Goal: Information Seeking & Learning: Check status

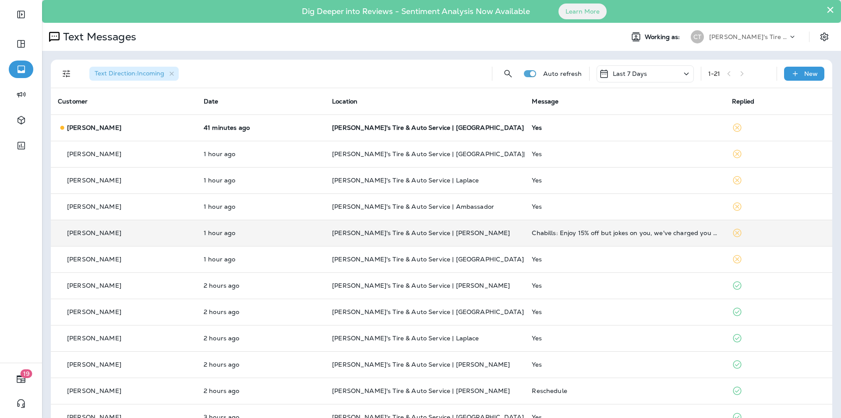
click at [493, 229] on td "[PERSON_NAME]'s Tire & Auto Service | [PERSON_NAME]" at bounding box center [425, 233] width 200 height 26
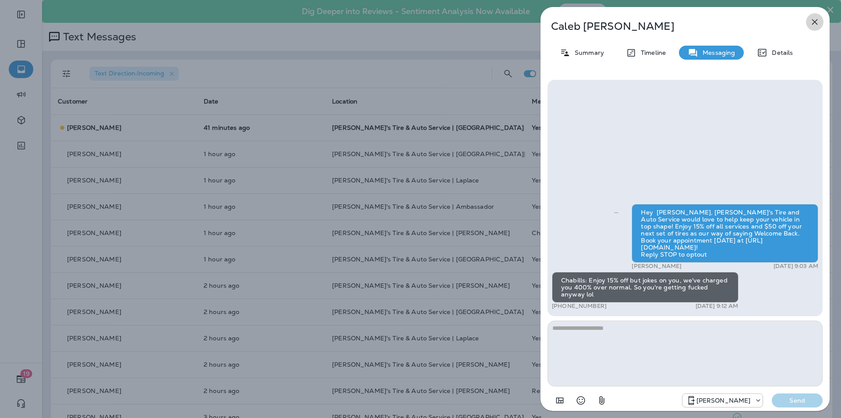
click at [818, 21] on icon "button" at bounding box center [815, 22] width 11 height 11
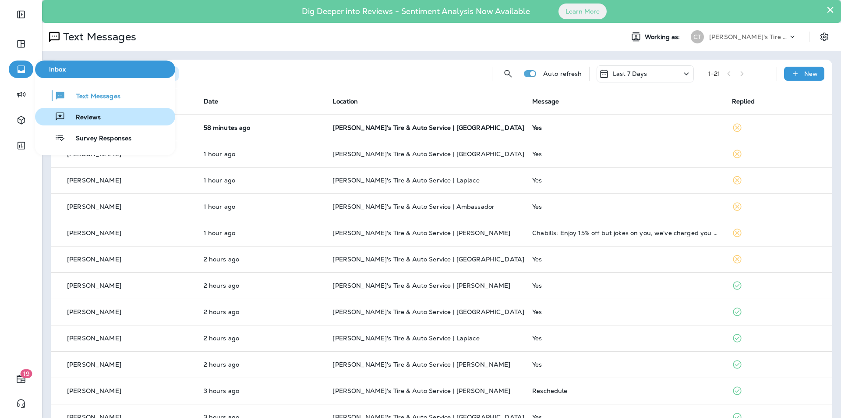
click at [92, 117] on span "Reviews" at bounding box center [83, 118] width 36 height 8
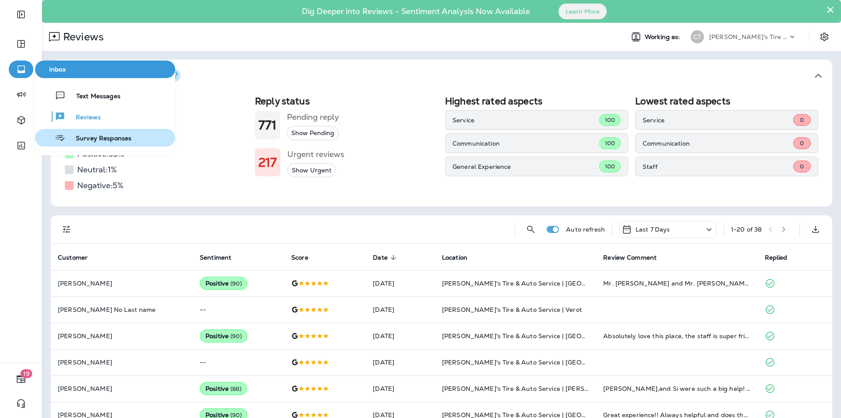
click at [101, 138] on span "Survey Responses" at bounding box center [98, 139] width 66 height 8
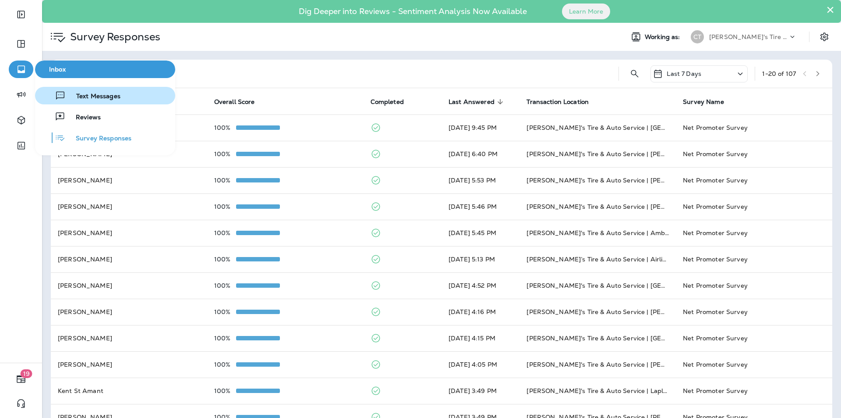
click at [107, 96] on span "Text Messages" at bounding box center [93, 96] width 55 height 8
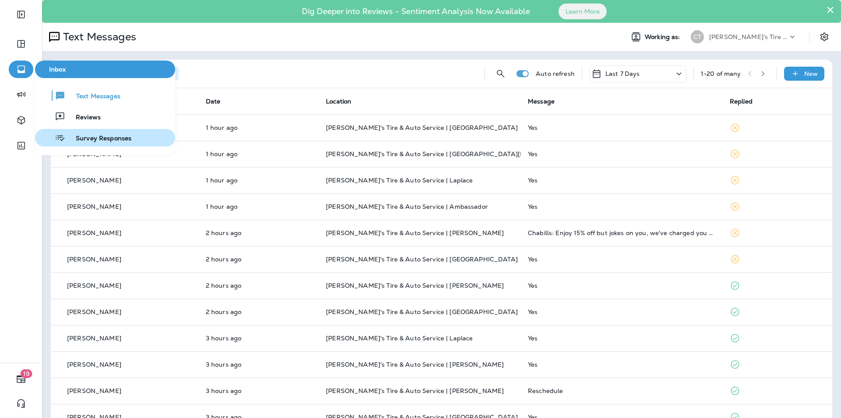
click at [91, 135] on span "Survey Responses" at bounding box center [98, 139] width 66 height 8
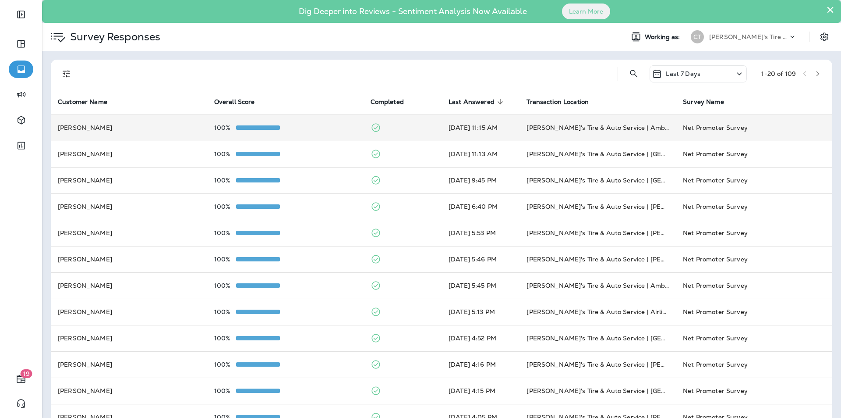
click at [322, 120] on td "100%" at bounding box center [285, 127] width 156 height 26
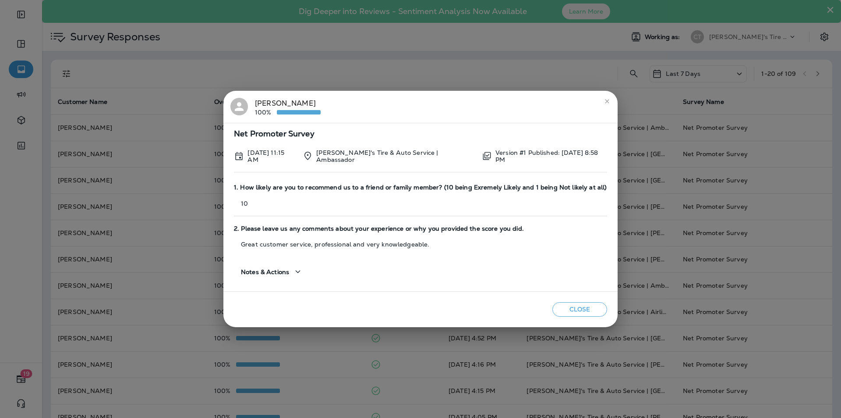
click at [610, 100] on icon "close" at bounding box center [607, 101] width 7 height 7
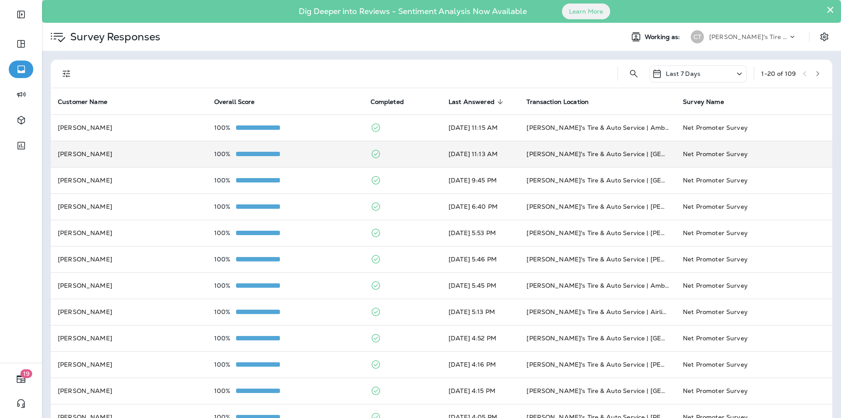
click at [320, 150] on div "100%" at bounding box center [285, 153] width 142 height 7
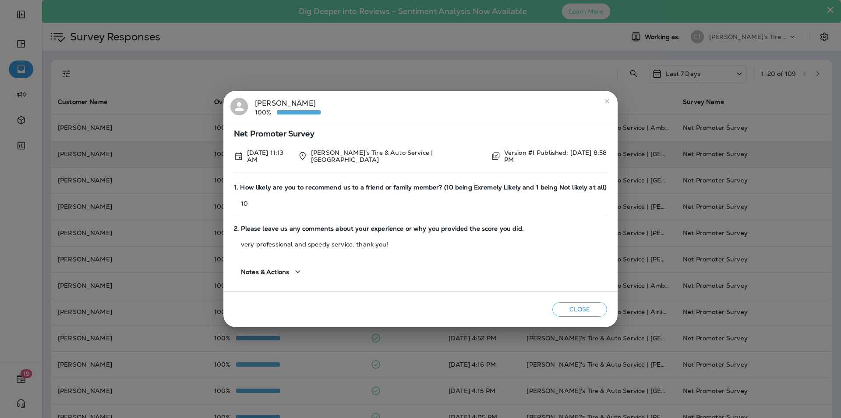
click at [608, 103] on icon "close" at bounding box center [607, 101] width 7 height 7
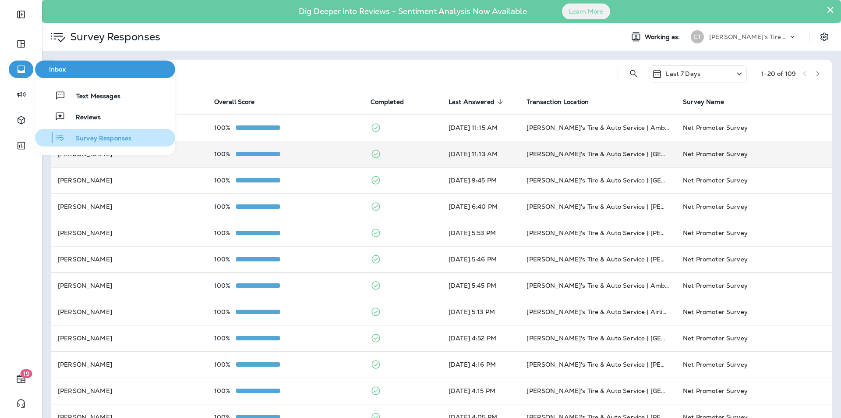
click at [85, 138] on span "Survey Responses" at bounding box center [98, 139] width 66 height 8
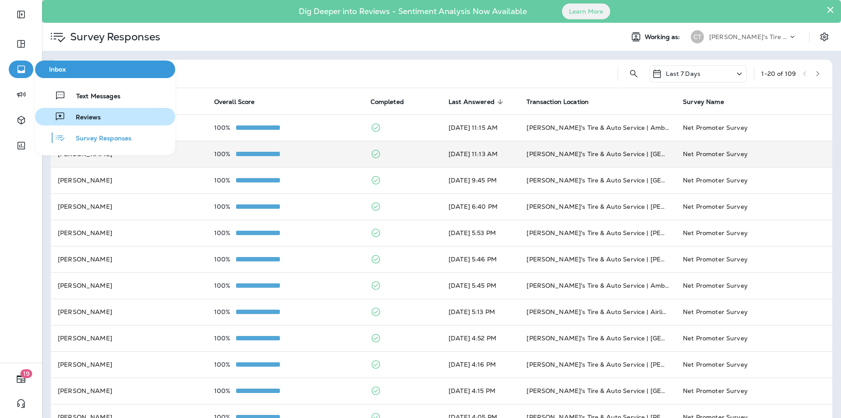
click at [88, 115] on span "Reviews" at bounding box center [83, 118] width 36 height 8
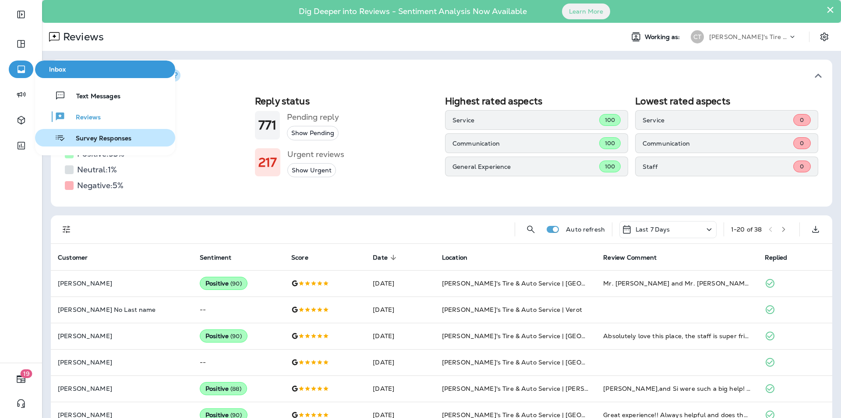
click at [87, 139] on span "Survey Responses" at bounding box center [98, 139] width 66 height 8
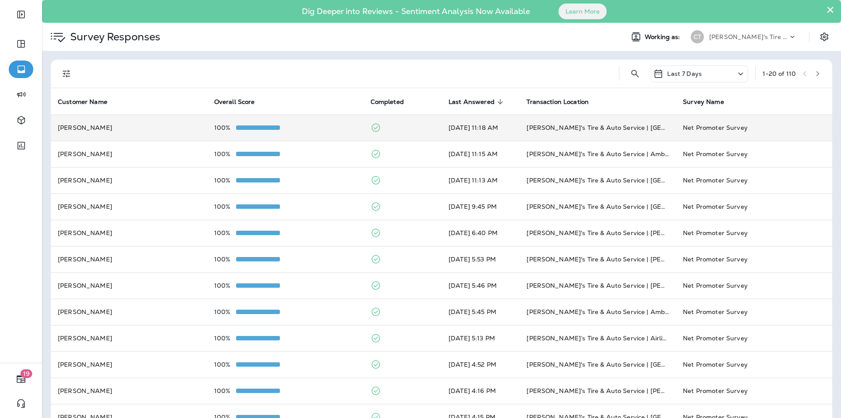
click at [320, 121] on td "100%" at bounding box center [285, 127] width 156 height 26
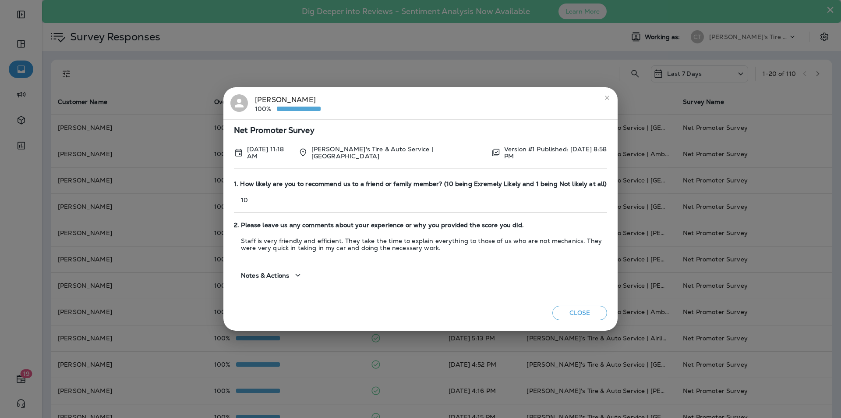
click at [607, 96] on icon "close" at bounding box center [607, 97] width 7 height 7
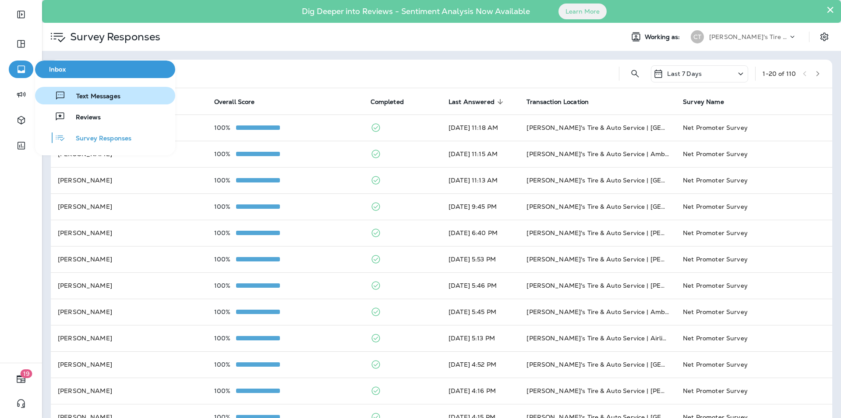
click at [92, 96] on span "Text Messages" at bounding box center [93, 96] width 55 height 8
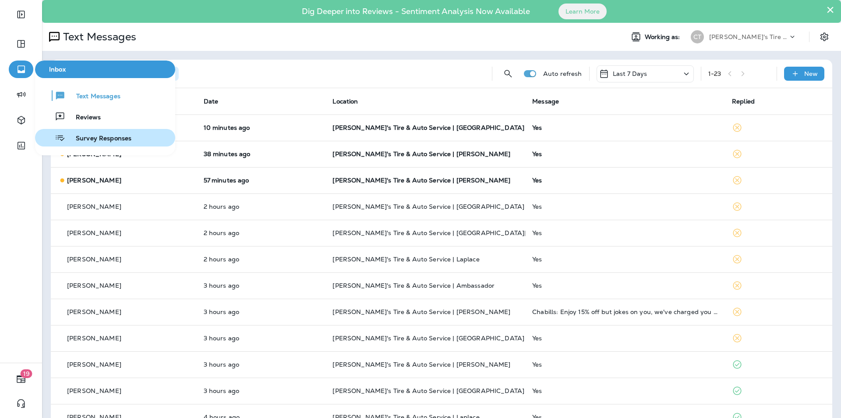
click at [98, 141] on span "Survey Responses" at bounding box center [98, 139] width 66 height 8
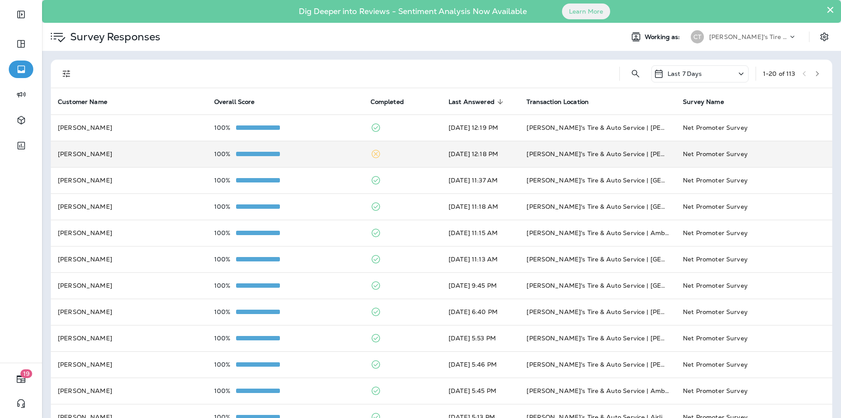
click at [302, 149] on td "100%" at bounding box center [285, 154] width 156 height 26
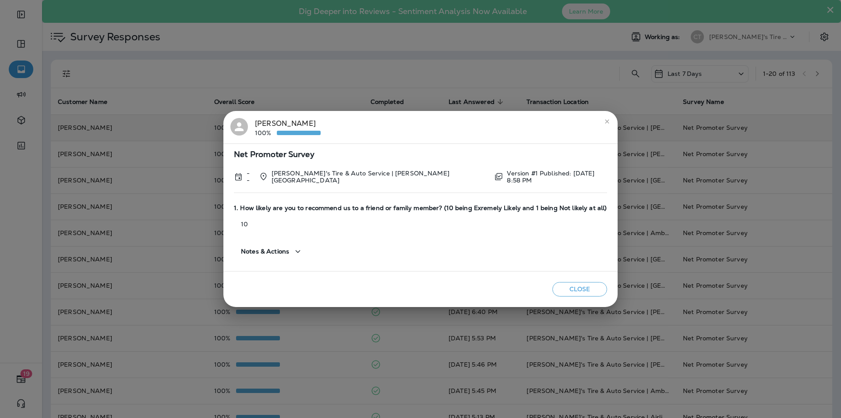
click at [604, 122] on icon "close" at bounding box center [607, 121] width 7 height 7
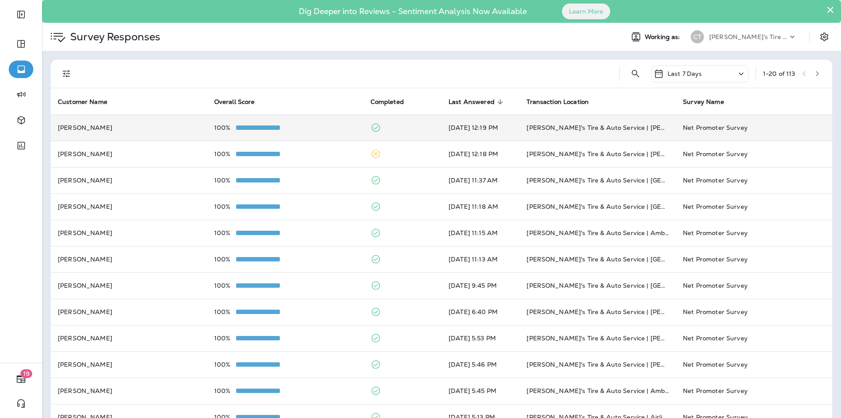
click at [316, 122] on td "100%" at bounding box center [285, 127] width 156 height 26
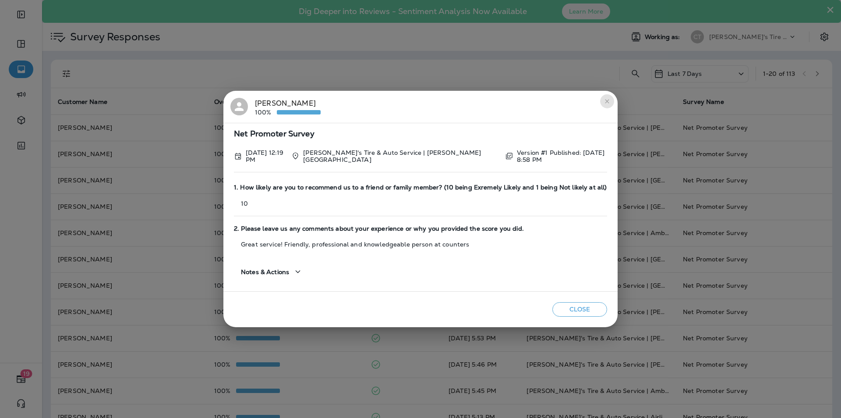
click at [607, 99] on icon "close" at bounding box center [607, 101] width 7 height 7
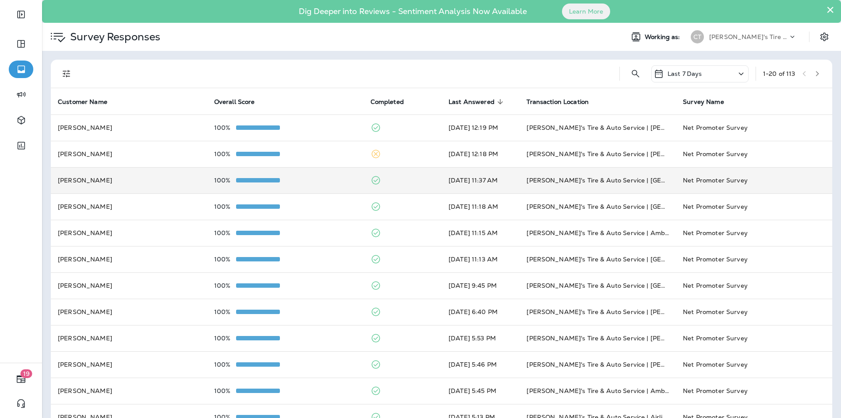
click at [319, 180] on div "100%" at bounding box center [285, 180] width 142 height 7
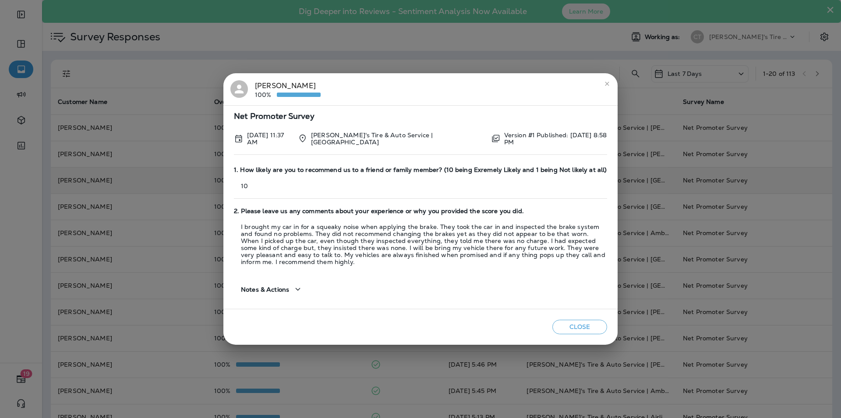
click at [607, 83] on icon "close" at bounding box center [607, 83] width 7 height 7
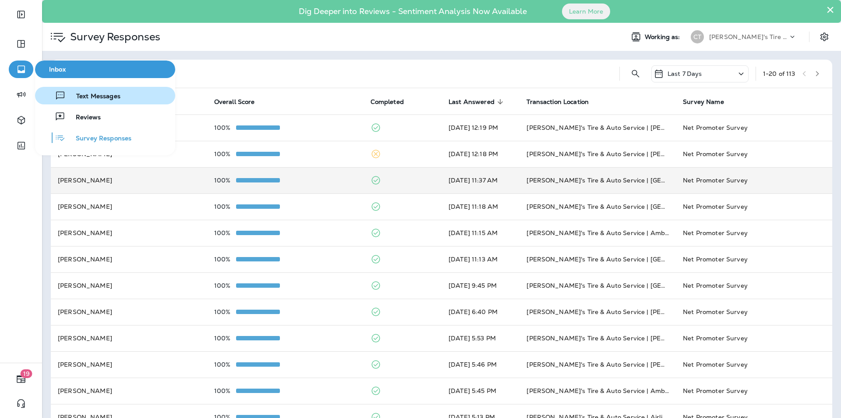
click at [79, 95] on span "Text Messages" at bounding box center [93, 96] width 55 height 8
